Goal: Communication & Community: Ask a question

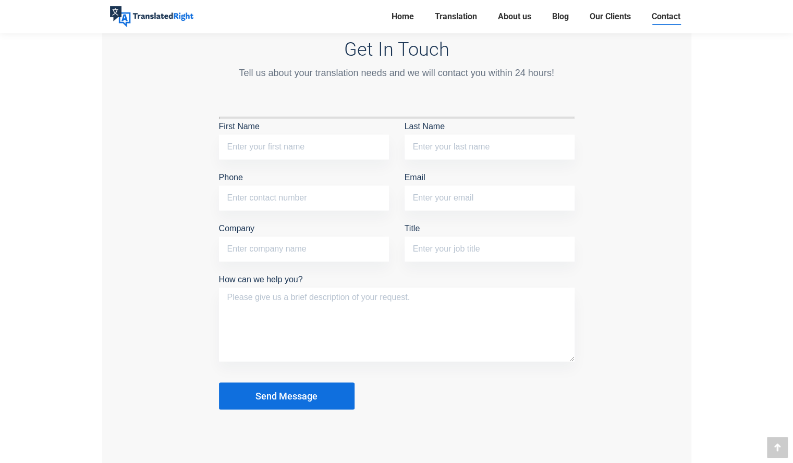
scroll to position [865, 0]
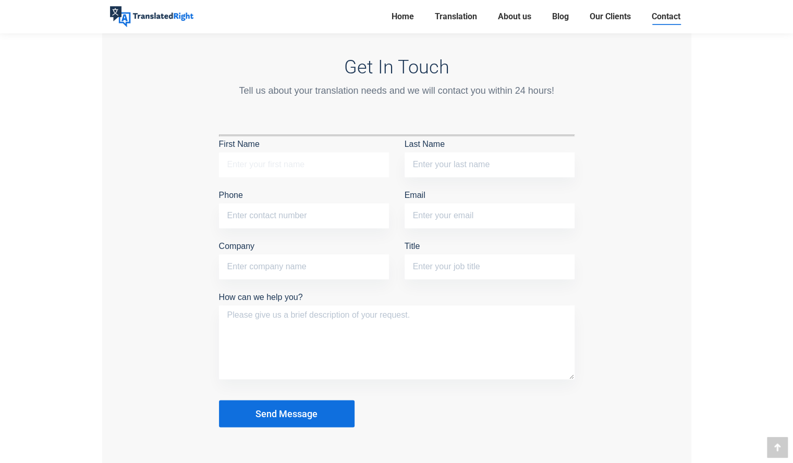
click at [327, 159] on input "First Name" at bounding box center [304, 164] width 170 height 25
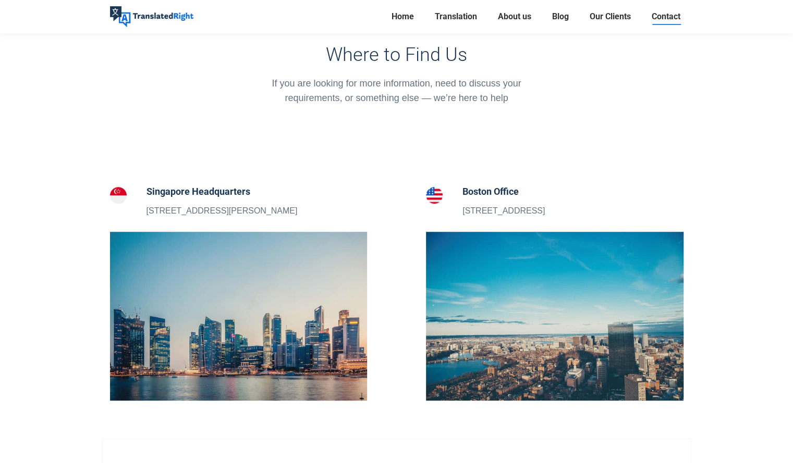
scroll to position [0, 0]
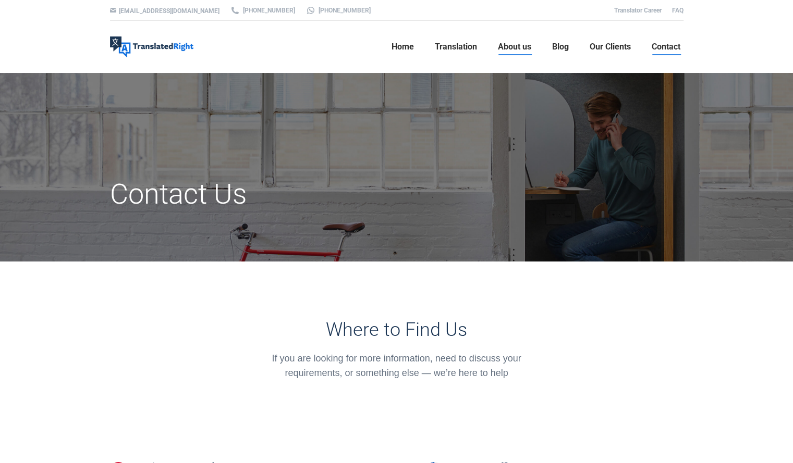
click at [513, 44] on span "About us" at bounding box center [514, 47] width 33 height 10
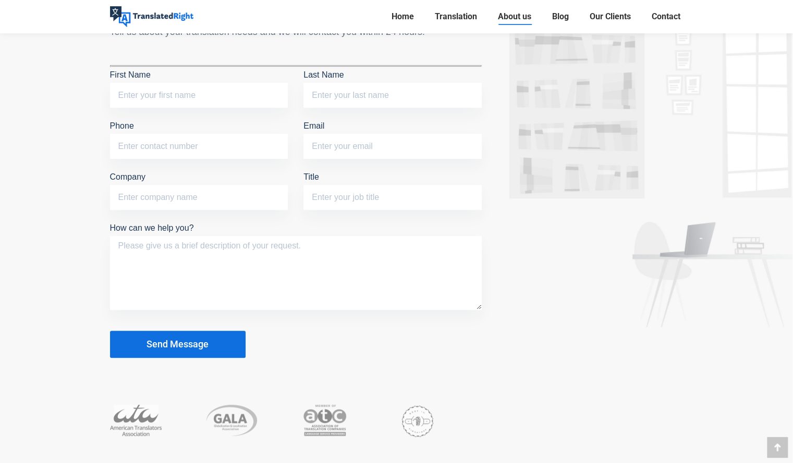
scroll to position [2515, 0]
click at [191, 96] on input "First Name" at bounding box center [199, 94] width 178 height 25
type input "[PERSON_NAME]"
click at [387, 87] on input "Last Name" at bounding box center [392, 94] width 178 height 25
type input "[PERSON_NAME]"
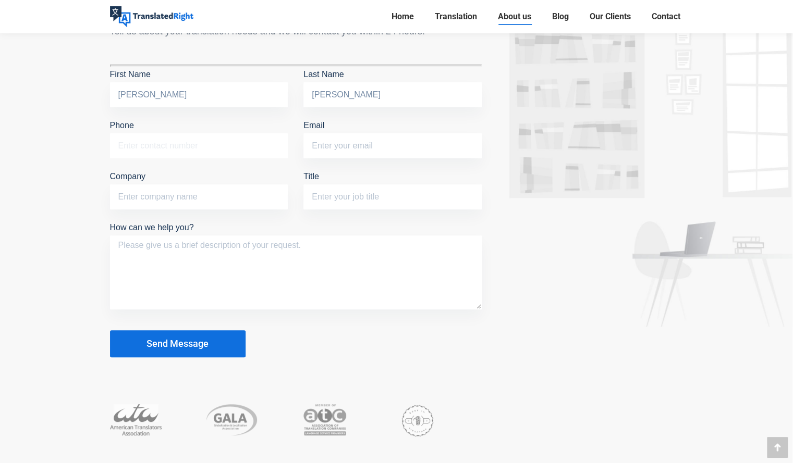
click at [209, 152] on input "Phone" at bounding box center [199, 145] width 178 height 25
type input ":"
type input ";"
type input ":"
type input "@"
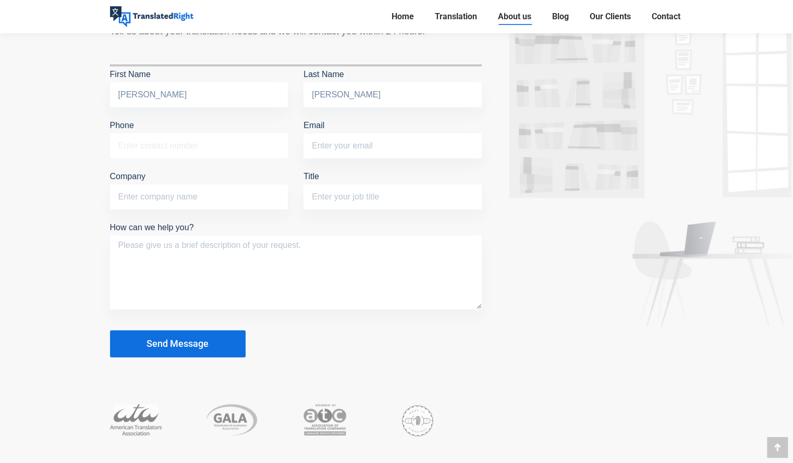
type input ":"
type input ";"
type input "_"
type input ")"
type input "+"
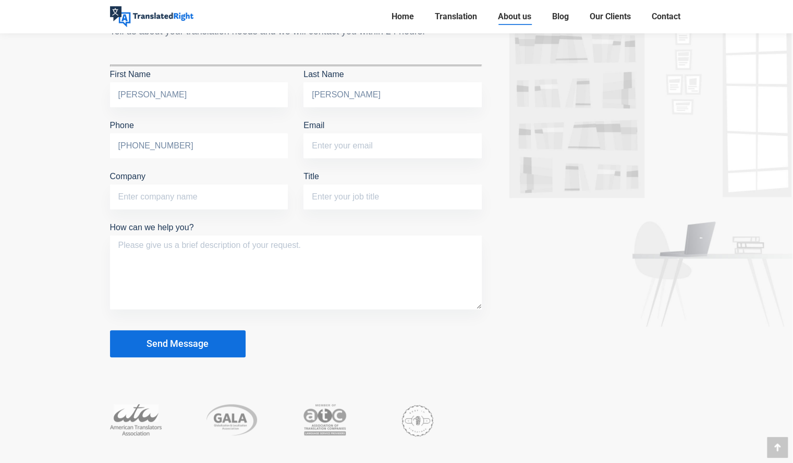
type input "+65 8260 7748"
click at [361, 144] on input "Email" at bounding box center [392, 145] width 178 height 25
type input "aadyakedia@outlook.com"
click at [211, 199] on input "Company" at bounding box center [199, 197] width 178 height 25
type input "N/A"
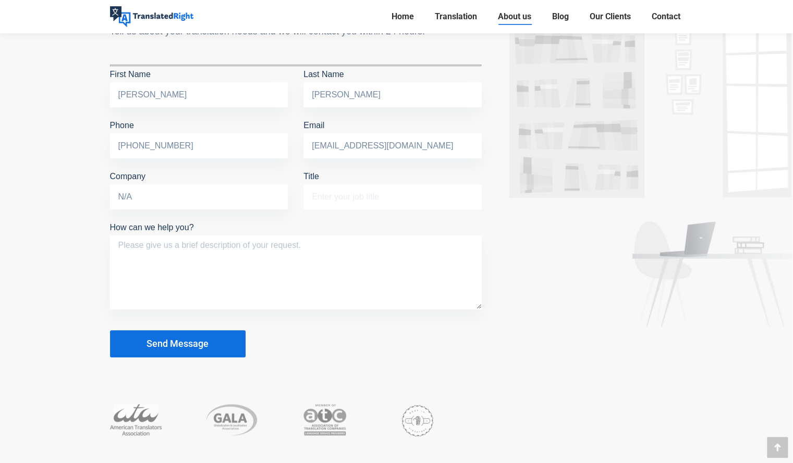
click at [306, 201] on input "Title" at bounding box center [392, 197] width 178 height 25
type input "N/A"
click at [318, 239] on textarea "How can we help you?" at bounding box center [296, 273] width 372 height 74
click at [205, 241] on textarea "I would like to get a few identification" at bounding box center [296, 273] width 372 height 74
click at [342, 250] on textarea "I would like to get a few personal identification" at bounding box center [296, 273] width 372 height 74
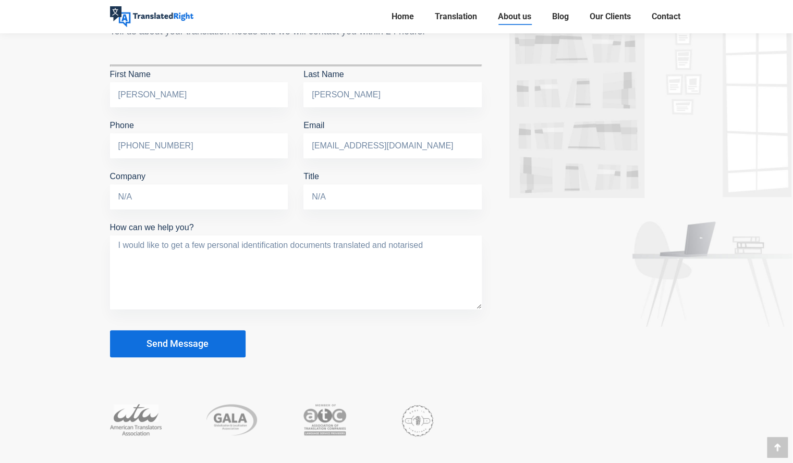
click at [413, 245] on textarea "I would like to get a few personal identification documents translated and nota…" at bounding box center [296, 273] width 372 height 74
click at [427, 247] on textarea "I would like to get a few personal identification documents translated and nota…" at bounding box center [296, 273] width 372 height 74
click at [206, 241] on textarea "I would like to get a few personal identification documents translated and nota…" at bounding box center [296, 273] width 372 height 74
click at [331, 242] on textarea "I would like to get three personal identification documents translated and nota…" at bounding box center [296, 273] width 372 height 74
click at [334, 243] on textarea "I would like to get three personal identification documents (ID Cards) translat…" at bounding box center [296, 273] width 372 height 74
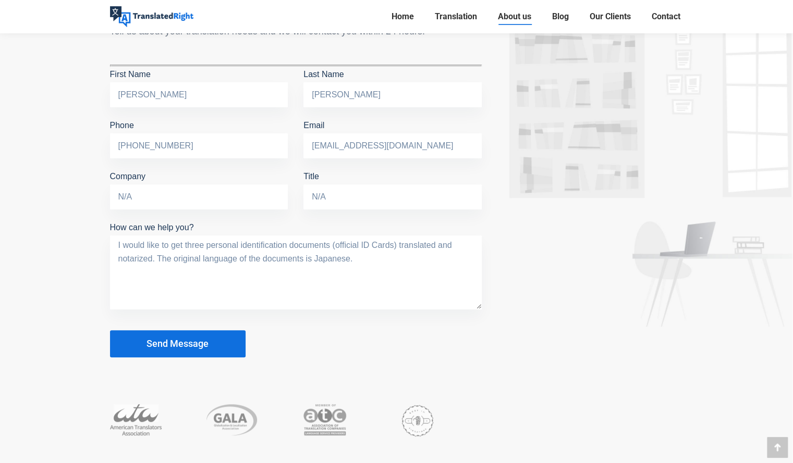
type textarea "I would like to get three personal identification documents (official ID Cards)…"
click at [231, 338] on button "Send Message" at bounding box center [178, 343] width 136 height 27
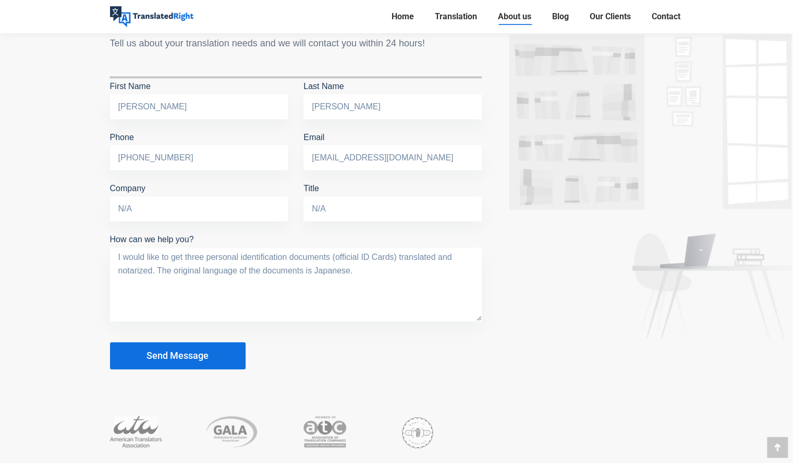
scroll to position [2499, 0]
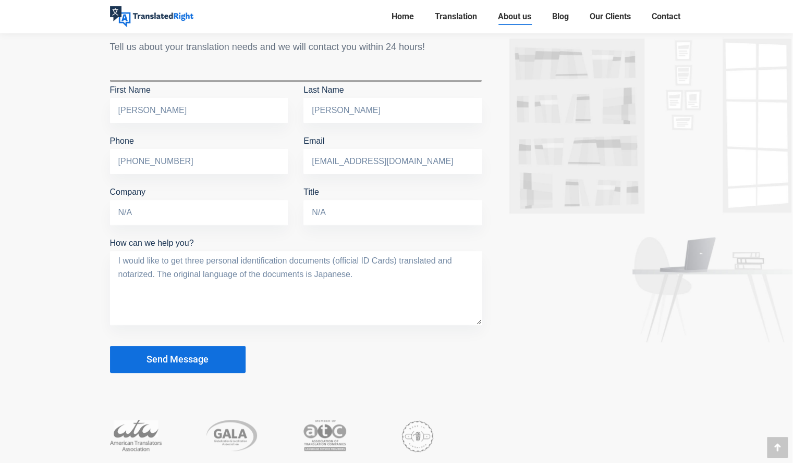
click at [206, 360] on span "Send Message" at bounding box center [177, 359] width 62 height 10
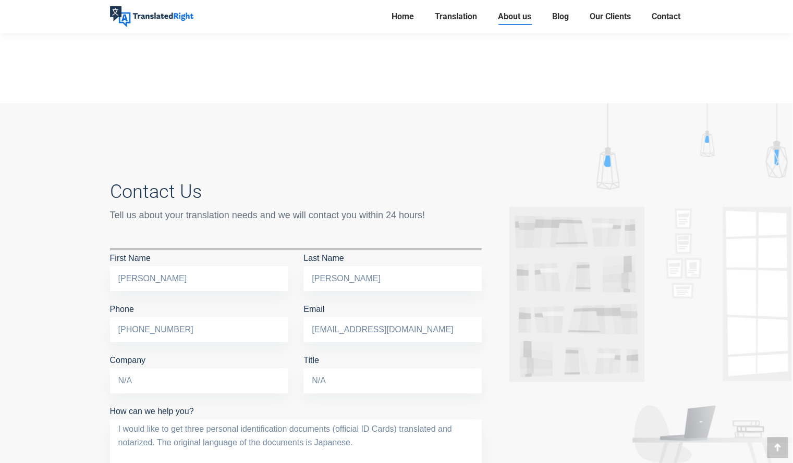
scroll to position [2330, 0]
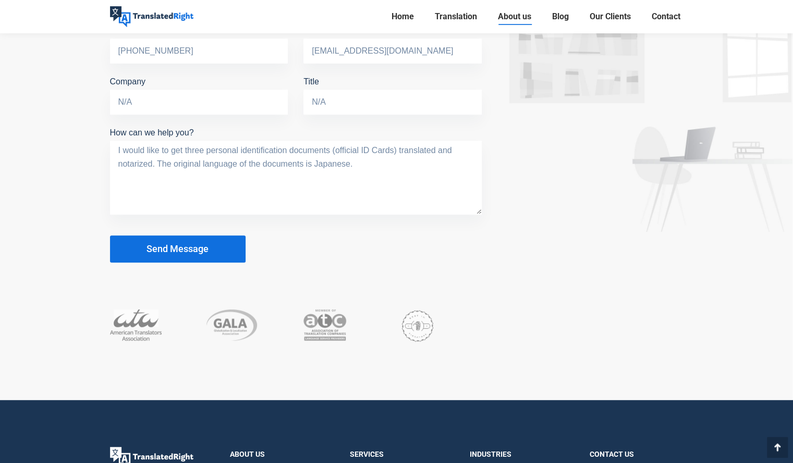
scroll to position [2767, 0]
